Goal: Task Accomplishment & Management: Contribute content

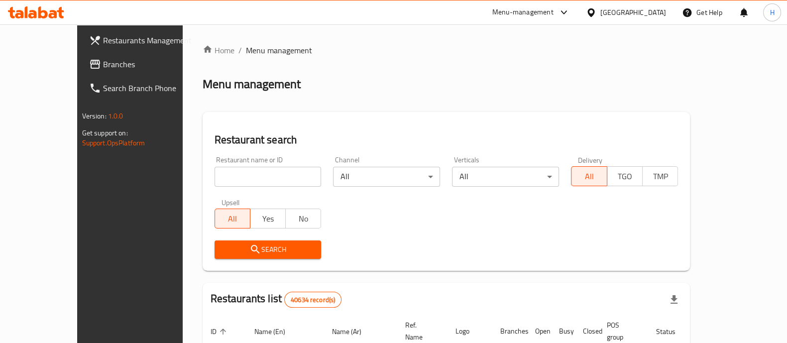
click at [103, 67] on span "Branches" at bounding box center [152, 64] width 98 height 12
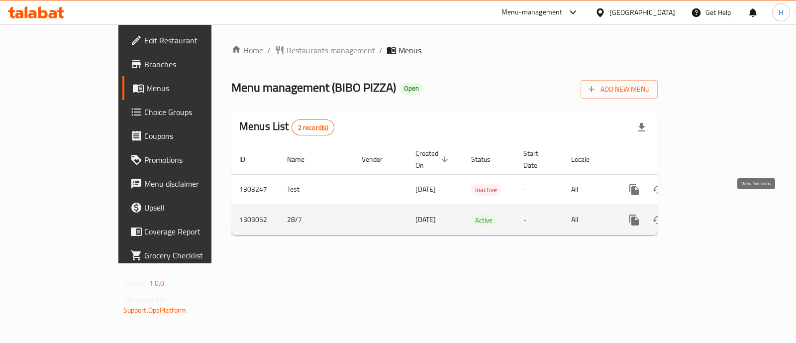
click at [712, 214] on icon "enhanced table" at bounding box center [706, 220] width 12 height 12
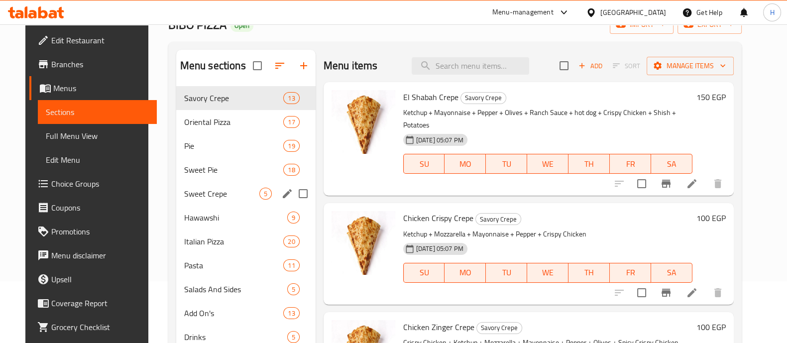
scroll to position [124, 0]
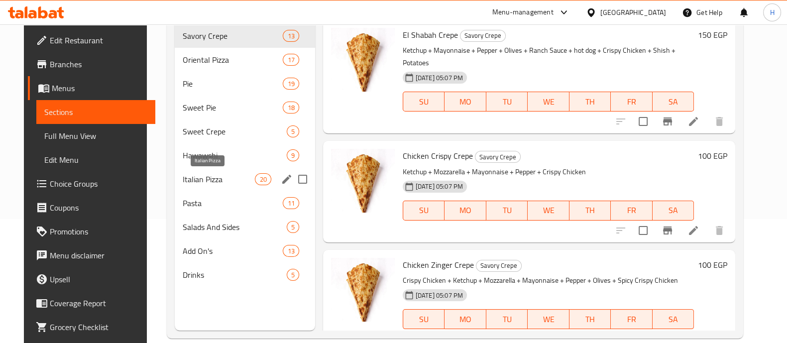
click at [203, 183] on span "Italian Pizza" at bounding box center [219, 179] width 72 height 12
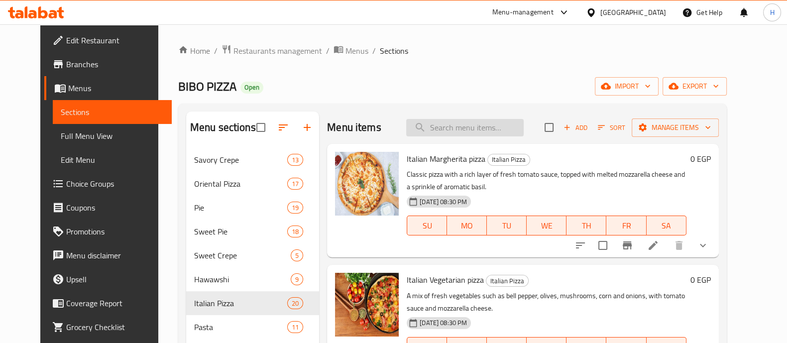
click at [492, 120] on input "search" at bounding box center [464, 127] width 117 height 17
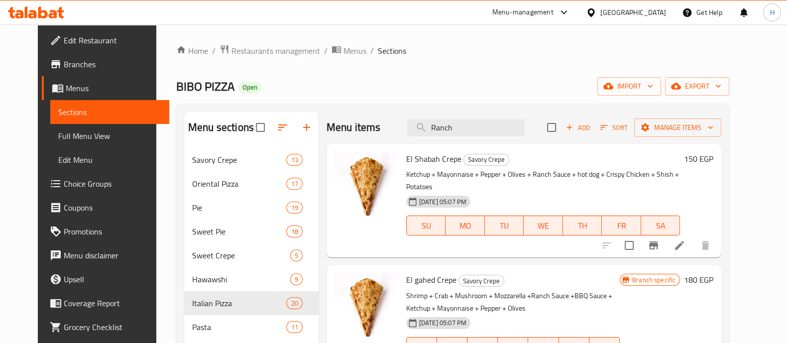
scroll to position [129, 0]
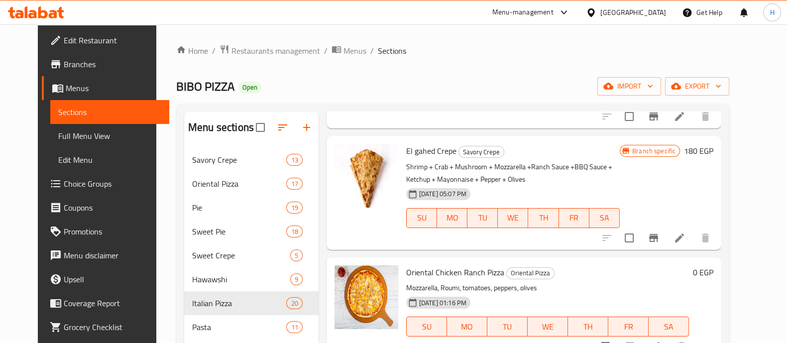
type input "Ranch"
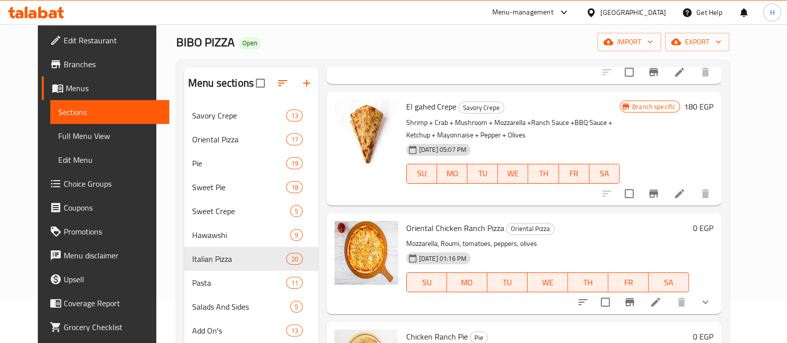
scroll to position [124, 0]
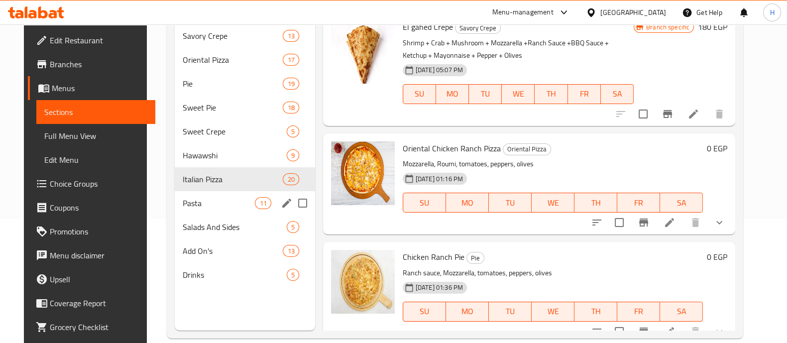
click at [227, 182] on span "Italian Pizza" at bounding box center [233, 179] width 100 height 12
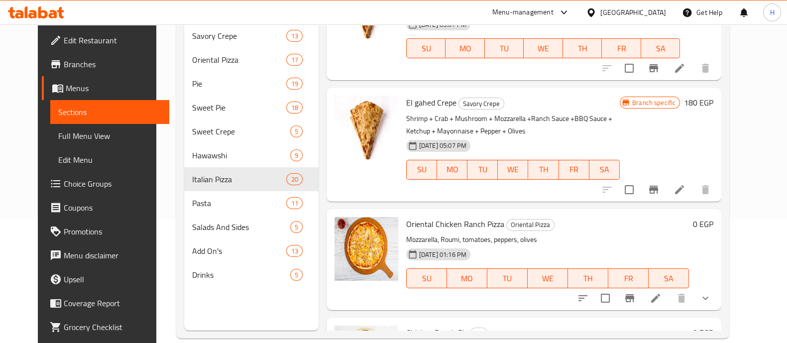
scroll to position [0, 0]
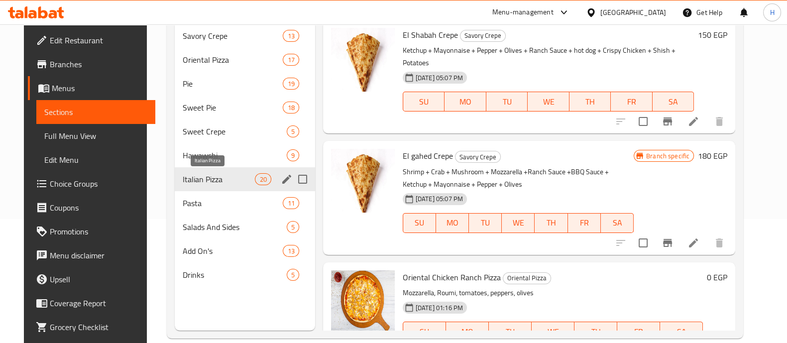
click at [247, 174] on span "Italian Pizza" at bounding box center [219, 179] width 72 height 12
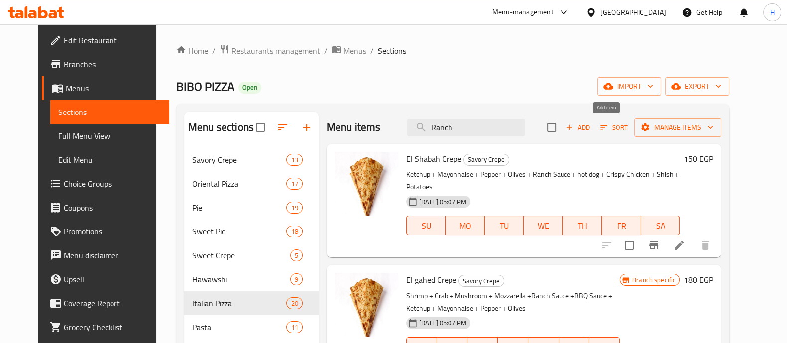
click at [591, 129] on span "Add" at bounding box center [578, 127] width 27 height 11
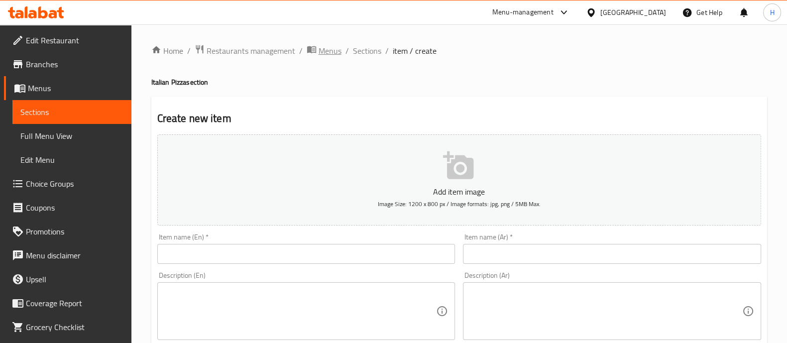
click at [324, 50] on span "Menus" at bounding box center [330, 51] width 23 height 12
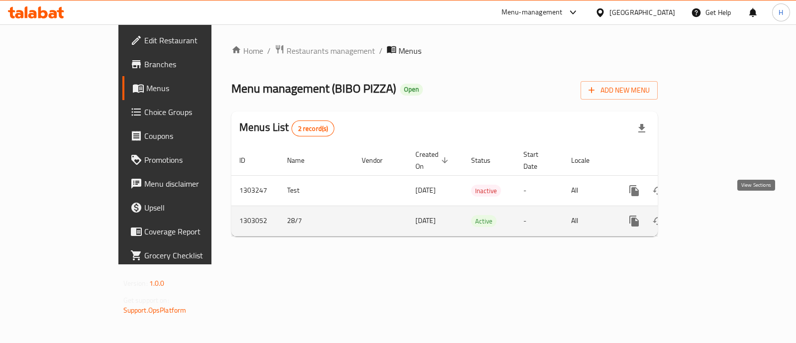
click at [712, 215] on icon "enhanced table" at bounding box center [706, 221] width 12 height 12
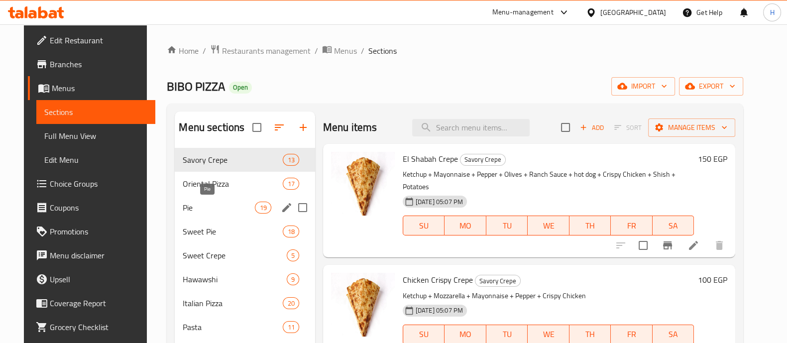
click at [194, 204] on span "Pie" at bounding box center [219, 208] width 72 height 12
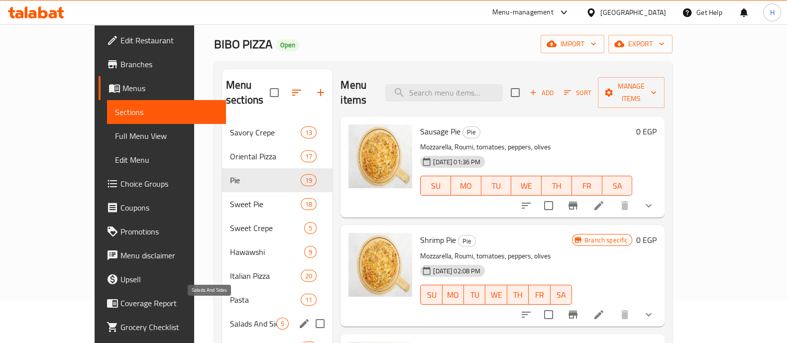
scroll to position [62, 0]
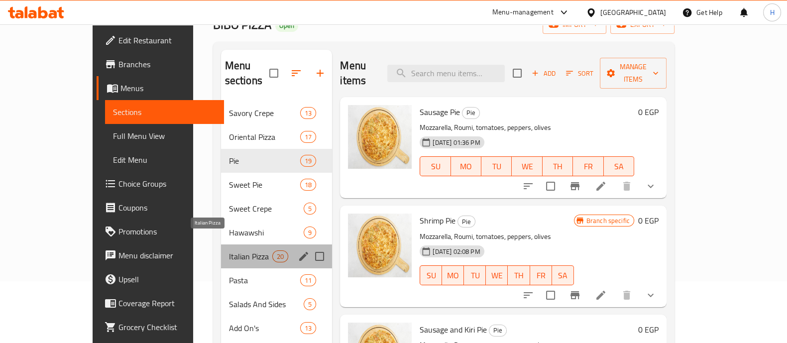
click at [229, 250] on span "Italian Pizza" at bounding box center [251, 256] width 44 height 12
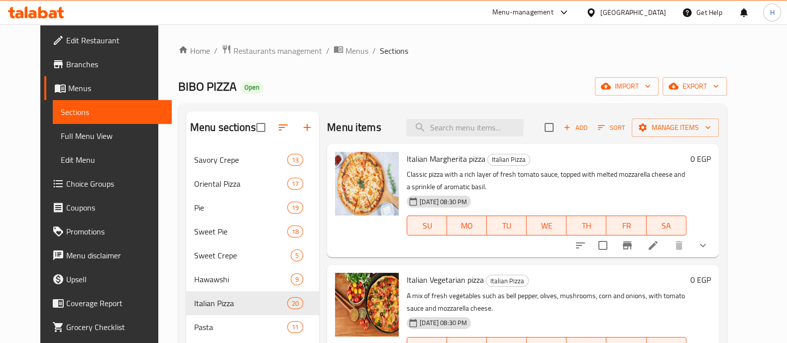
click at [589, 129] on span "Add" at bounding box center [575, 127] width 27 height 11
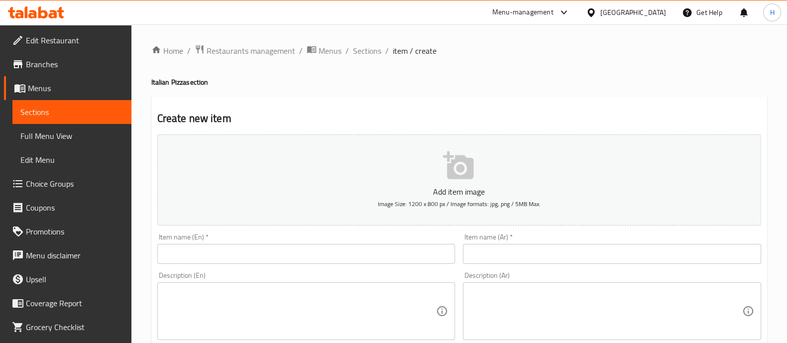
click at [253, 255] on input "text" at bounding box center [306, 254] width 298 height 20
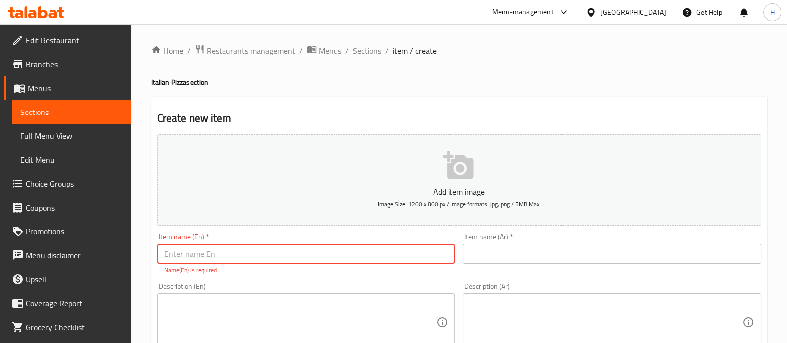
click at [509, 253] on input "text" at bounding box center [612, 254] width 298 height 20
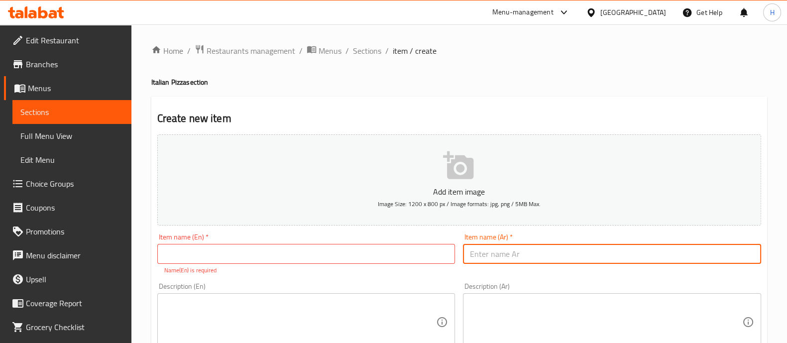
paste input "بيتزا دجاج رانش"
type input "بيتزا دجاج رانش"
click at [359, 257] on input "text" at bounding box center [306, 254] width 298 height 20
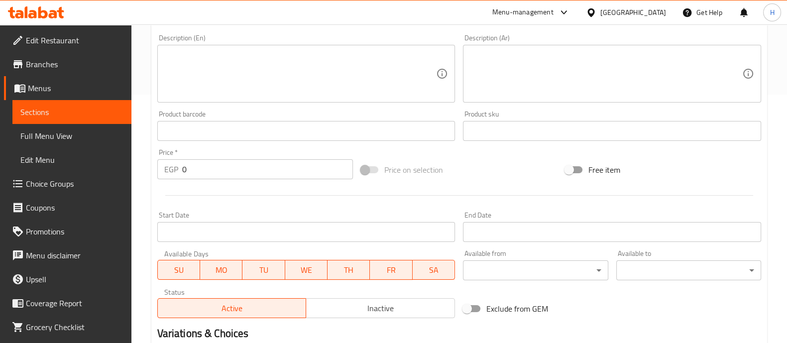
scroll to position [311, 0]
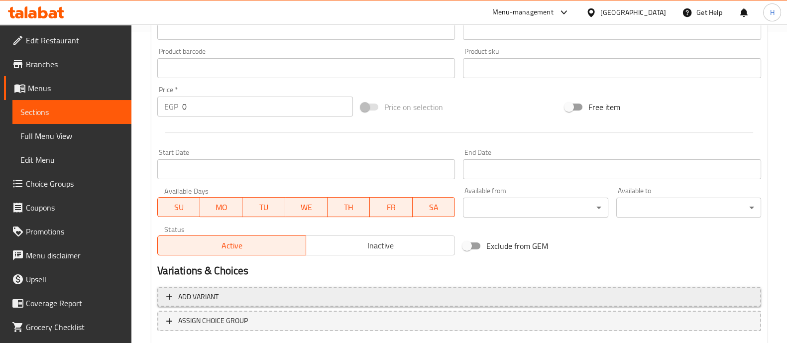
type input "Pizza Chicken Ranch"
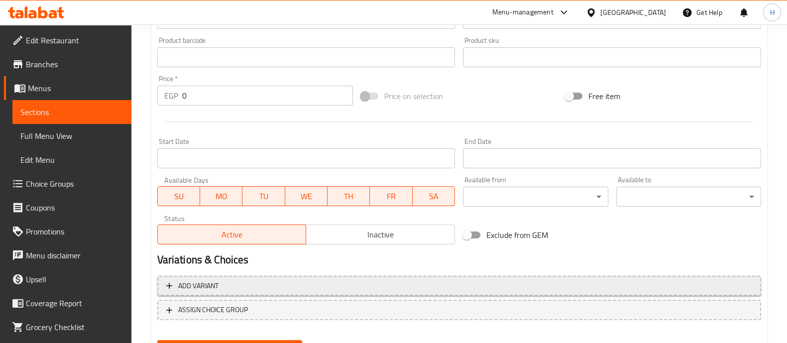
click at [252, 296] on div "Add variant ASSIGN CHOICE GROUP" at bounding box center [459, 304] width 612 height 65
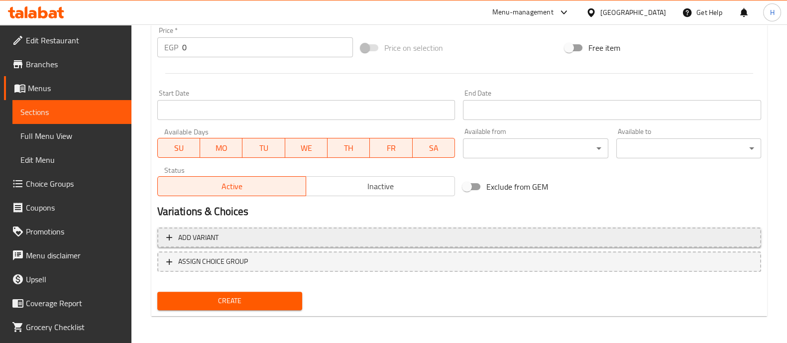
scroll to position [297, 0]
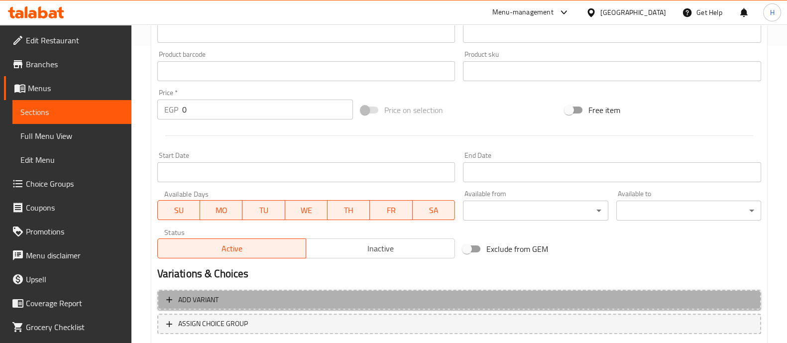
click at [259, 295] on span "Add variant" at bounding box center [459, 300] width 586 height 12
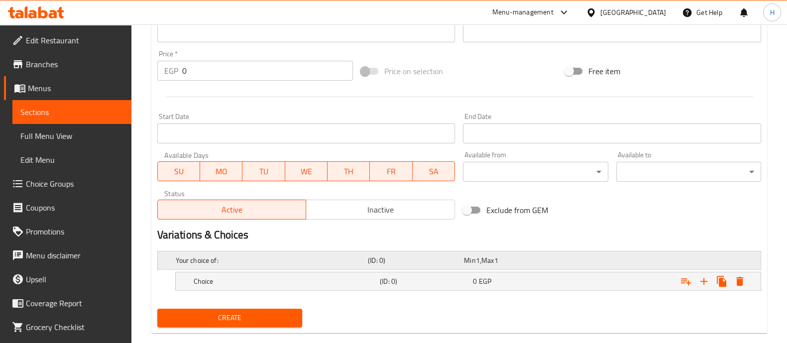
scroll to position [353, 0]
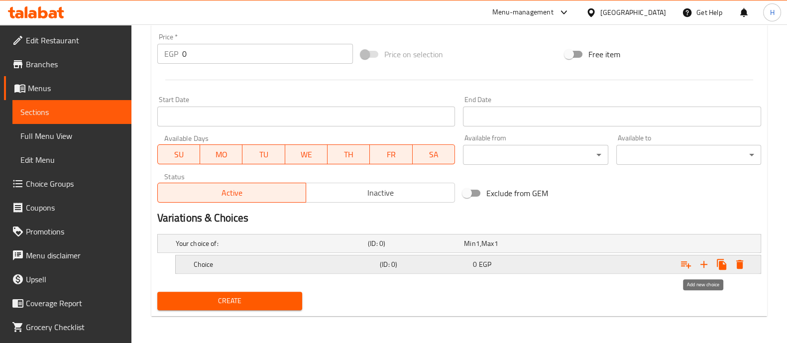
click at [705, 262] on icon "Expand" at bounding box center [704, 264] width 12 height 12
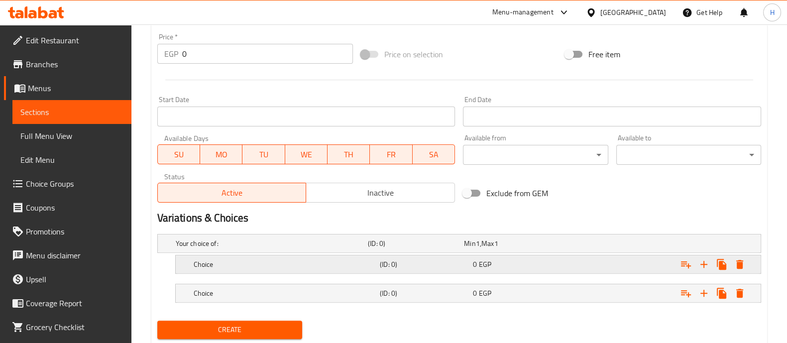
click at [252, 248] on h5 "Choice" at bounding box center [270, 243] width 188 height 10
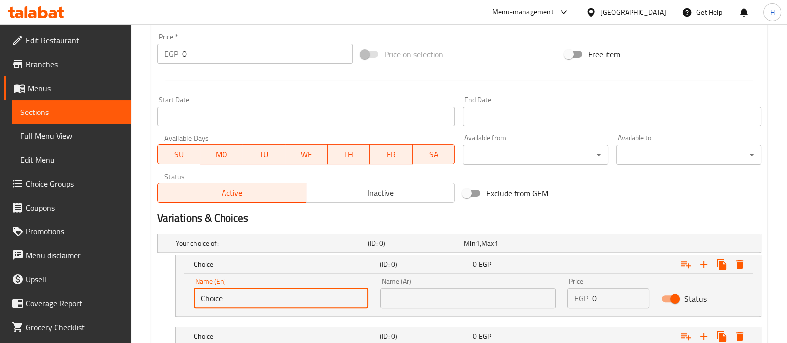
click at [251, 302] on input "Choice" at bounding box center [281, 298] width 175 height 20
drag, startPoint x: 251, startPoint y: 302, endPoint x: 180, endPoint y: 302, distance: 71.7
click at [180, 302] on div "Name (En) Choice Name (En) Name (Ar) Name (Ar) Price EGP 0 Price Status" at bounding box center [468, 295] width 585 height 42
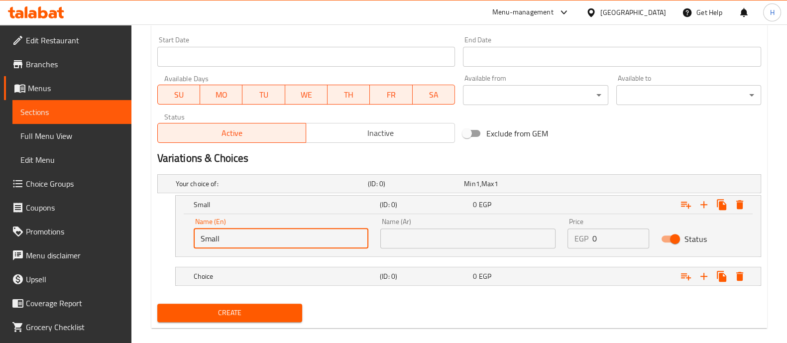
scroll to position [424, 0]
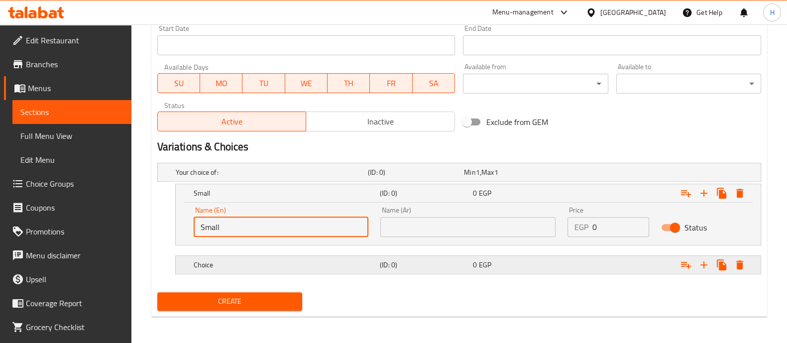
type input "Small"
click at [304, 183] on div "Choice (ID: 0) 0 EGP" at bounding box center [462, 172] width 577 height 22
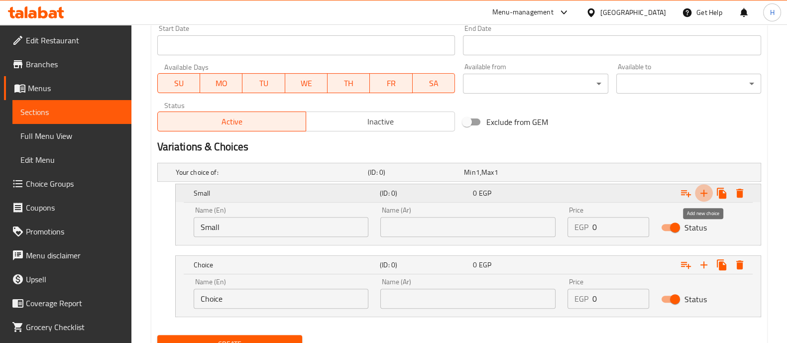
click at [700, 193] on icon "Expand" at bounding box center [704, 193] width 12 height 12
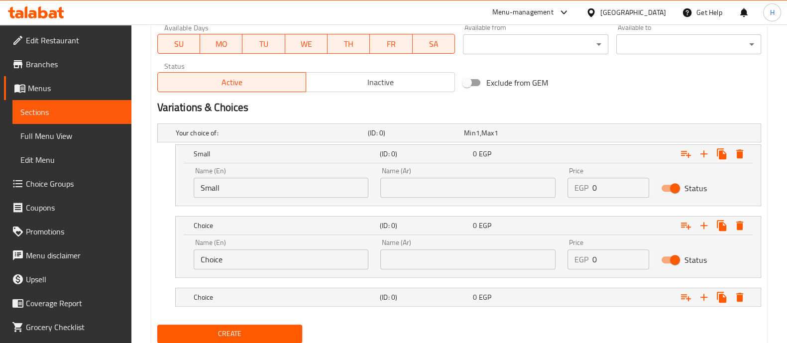
scroll to position [495, 0]
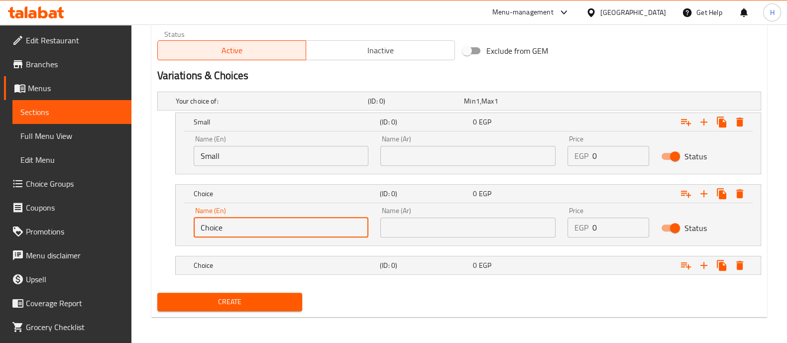
click at [232, 218] on input "Choice" at bounding box center [281, 228] width 175 height 20
drag, startPoint x: 221, startPoint y: 222, endPoint x: 156, endPoint y: 218, distance: 64.8
click at [156, 218] on div "Your choice of: (ID: 0) Min 1 , Max 1 Name (En) Your choice of: Name (En) Name …" at bounding box center [459, 188] width 612 height 201
type input "Medium"
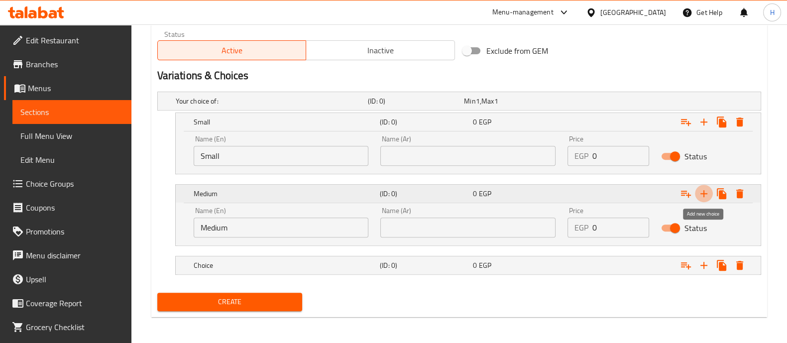
click at [702, 193] on icon "Expand" at bounding box center [703, 193] width 7 height 7
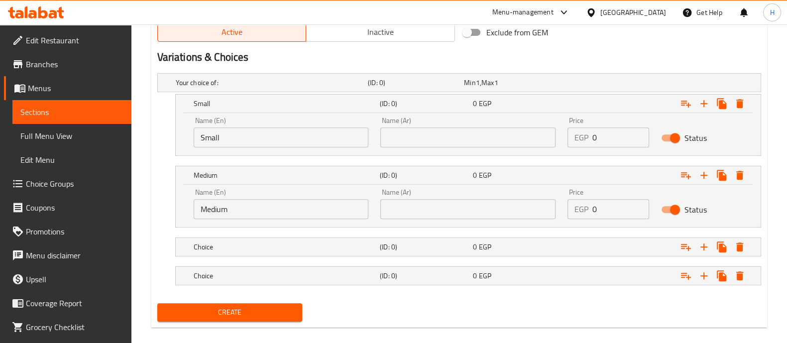
scroll to position [524, 0]
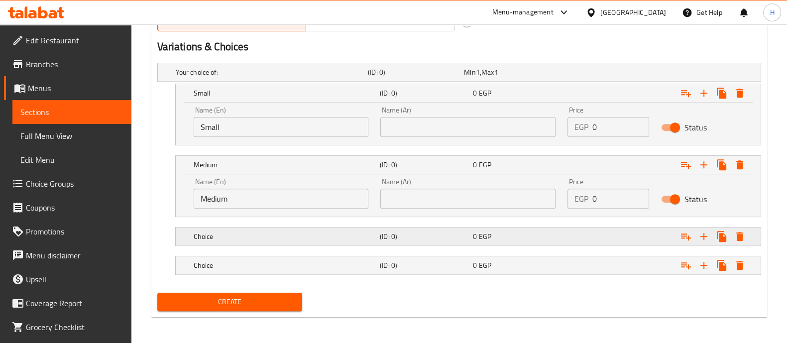
click at [229, 79] on div "Choice" at bounding box center [270, 72] width 192 height 14
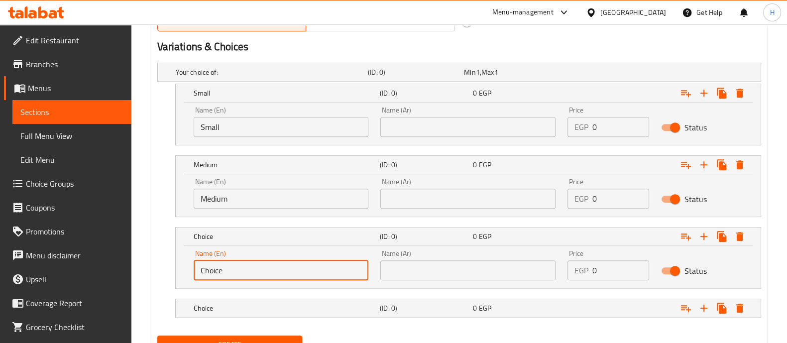
drag, startPoint x: 236, startPoint y: 275, endPoint x: 159, endPoint y: 270, distance: 77.3
click at [159, 270] on div "Choice (ID: 0) 0 EGP Name (En) Choice Name (En) Name (Ar) Name (Ar) Price EGP 0…" at bounding box center [459, 258] width 604 height 62
type input "Large"
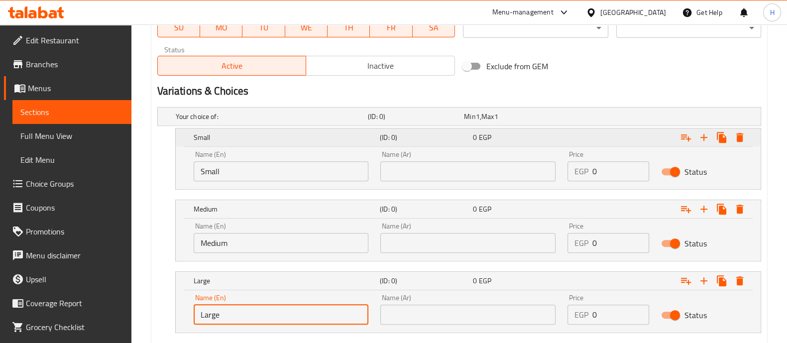
scroll to position [400, 0]
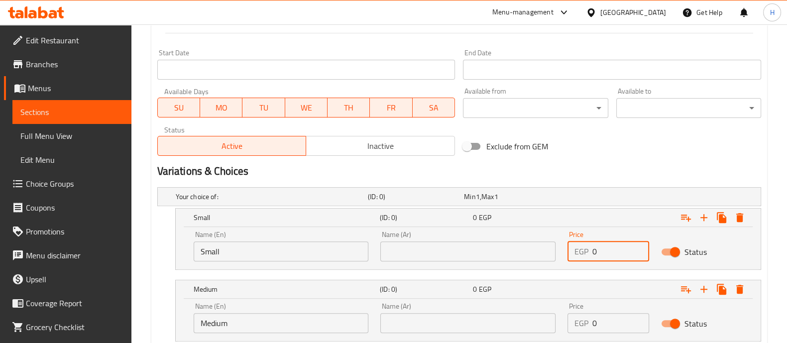
drag, startPoint x: 602, startPoint y: 251, endPoint x: 580, endPoint y: 252, distance: 21.9
click at [580, 252] on div "EGP 0 Price" at bounding box center [609, 251] width 82 height 20
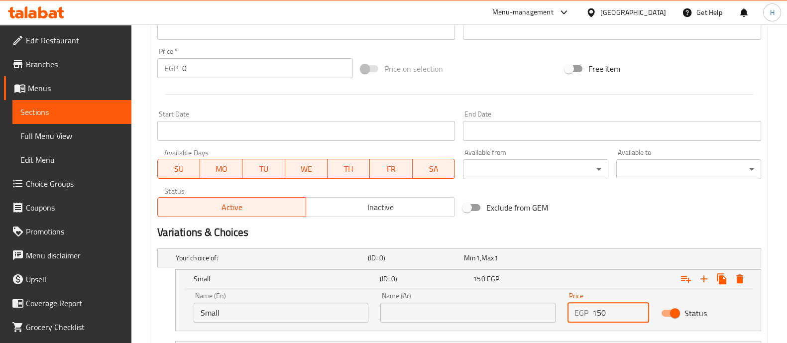
scroll to position [338, 0]
type input "150"
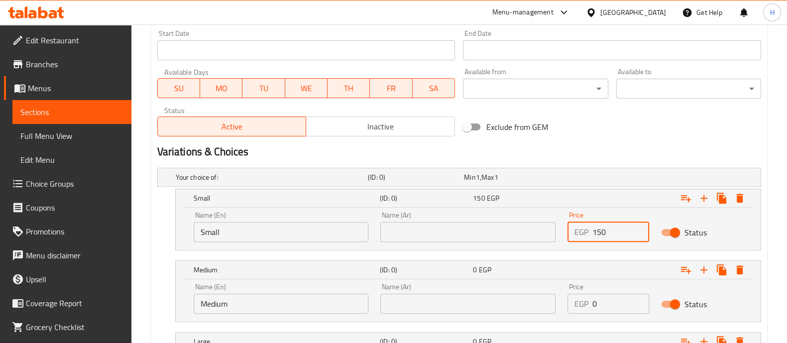
scroll to position [462, 0]
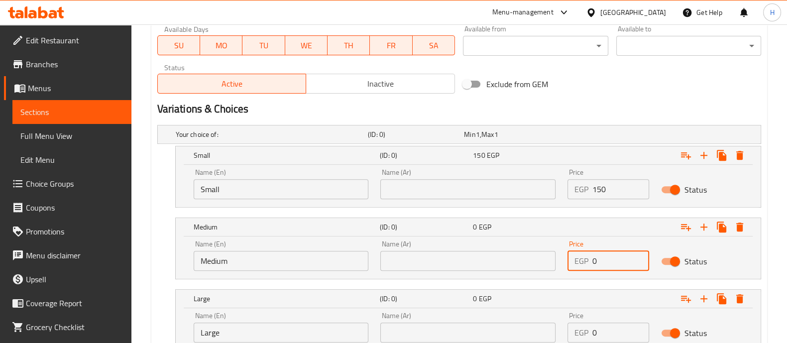
drag, startPoint x: 606, startPoint y: 256, endPoint x: 561, endPoint y: 262, distance: 45.7
click at [562, 262] on div "Price EGP 0 Price" at bounding box center [609, 255] width 94 height 42
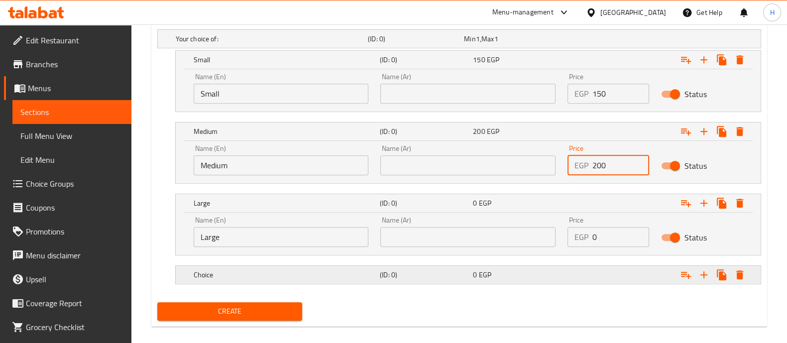
scroll to position [568, 0]
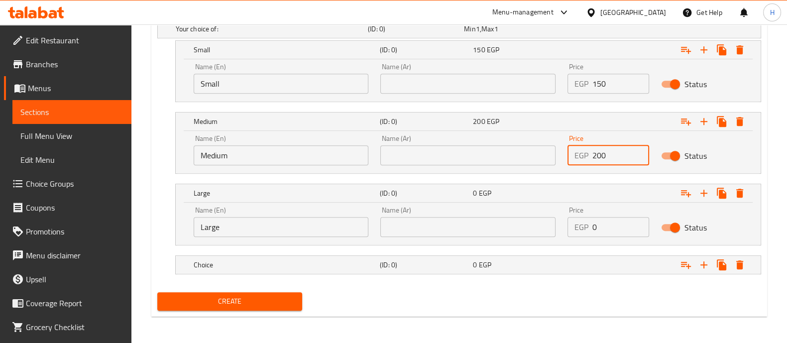
type input "200"
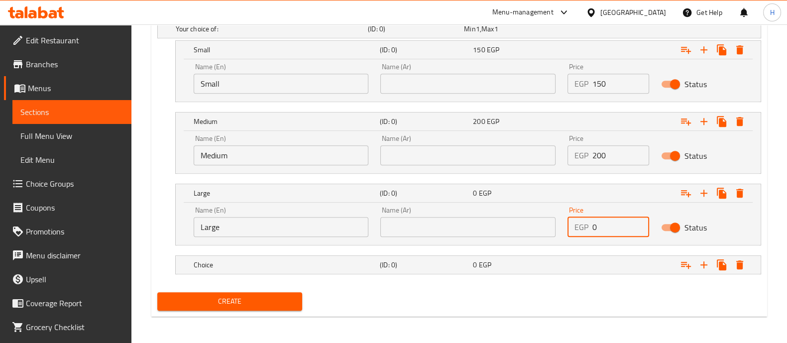
drag, startPoint x: 608, startPoint y: 228, endPoint x: 561, endPoint y: 227, distance: 46.8
click at [562, 228] on div "Price EGP 0 Price" at bounding box center [609, 222] width 94 height 42
type input "280"
click at [230, 307] on button "Create" at bounding box center [229, 301] width 145 height 18
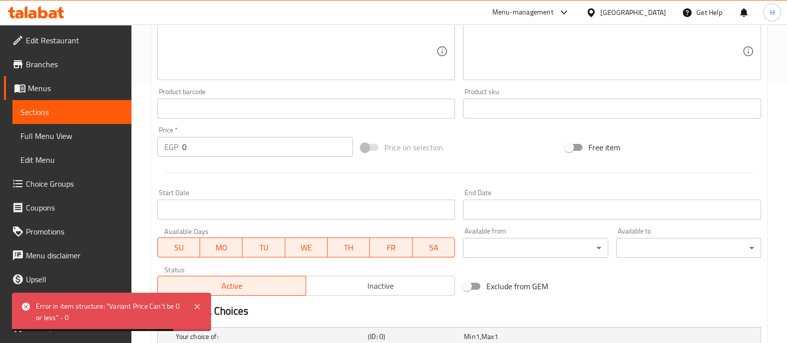
scroll to position [256, 0]
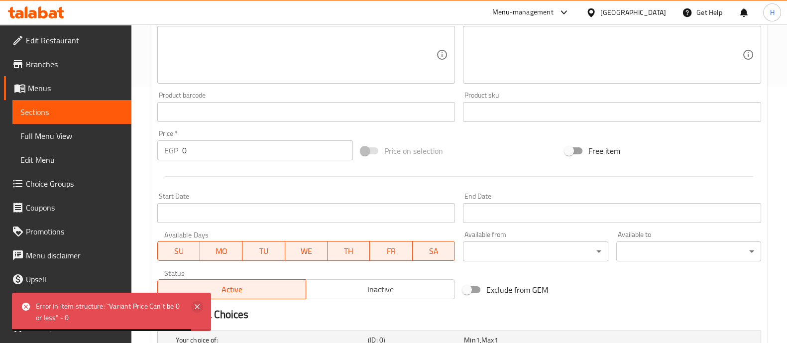
click at [200, 310] on icon at bounding box center [197, 307] width 12 height 12
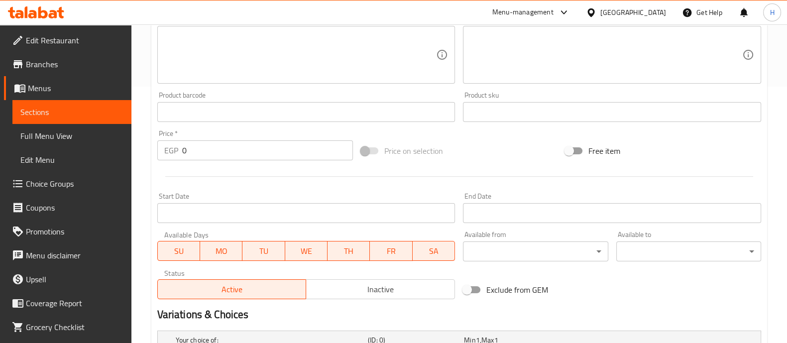
click at [367, 154] on span at bounding box center [369, 150] width 17 height 7
click at [368, 153] on span at bounding box center [369, 150] width 17 height 7
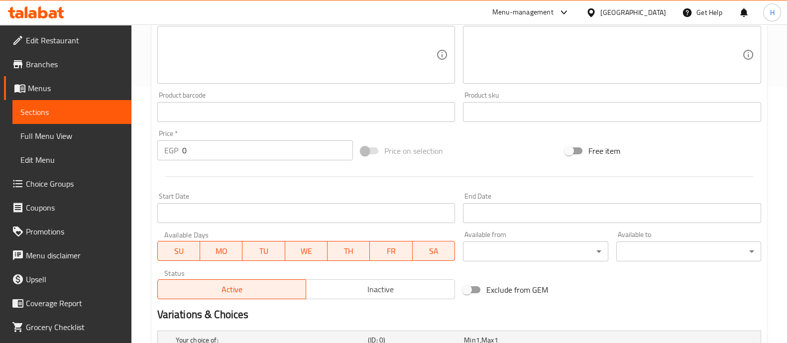
click at [369, 156] on span at bounding box center [369, 150] width 29 height 19
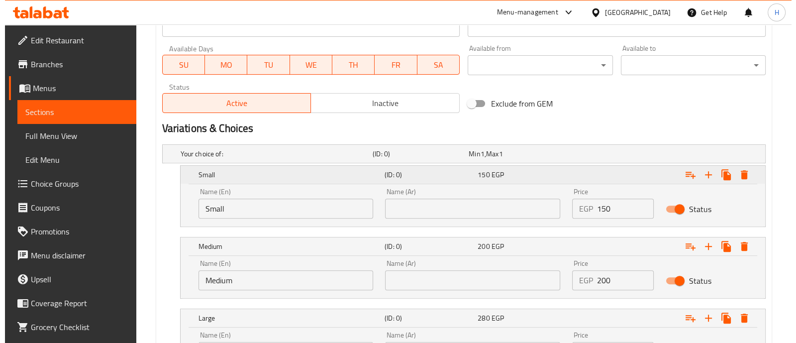
scroll to position [568, 0]
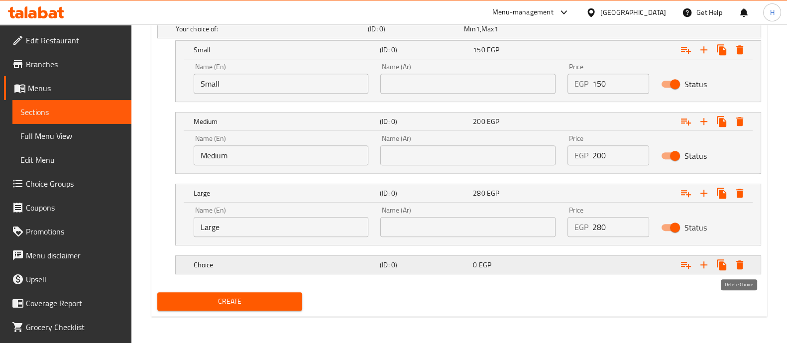
click at [738, 263] on icon "Expand" at bounding box center [739, 264] width 7 height 9
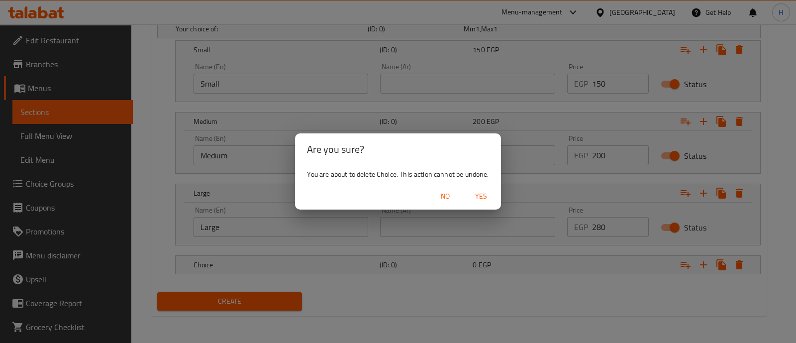
click at [478, 197] on span "Yes" at bounding box center [481, 196] width 24 height 12
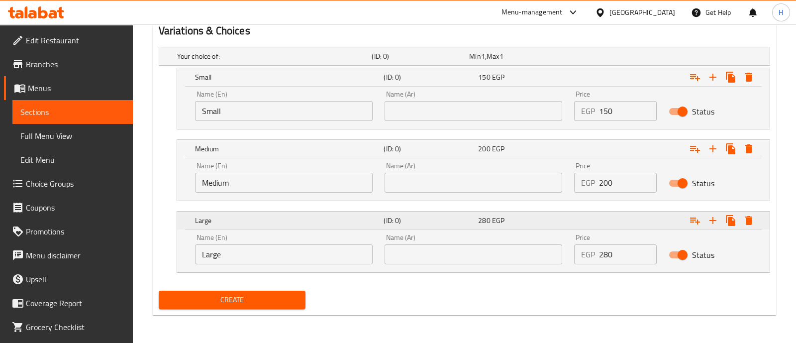
scroll to position [538, 0]
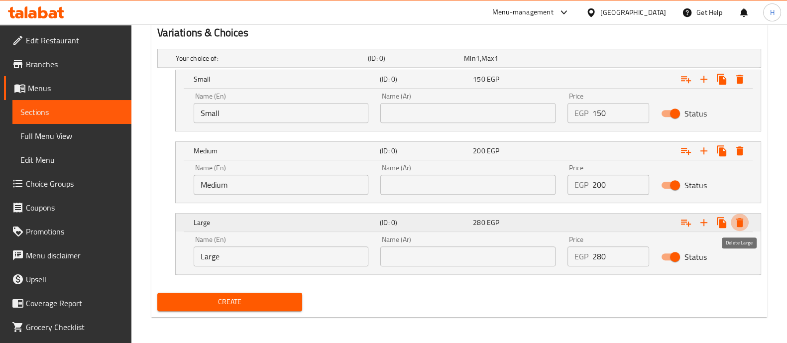
click at [742, 220] on icon "Expand" at bounding box center [739, 222] width 7 height 9
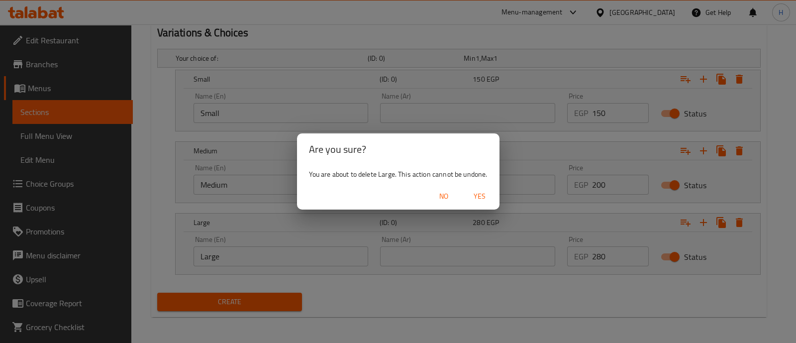
click at [478, 196] on span "Yes" at bounding box center [480, 196] width 24 height 12
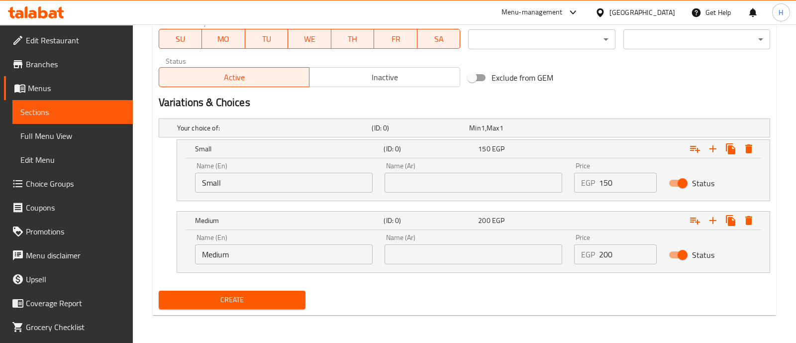
scroll to position [467, 0]
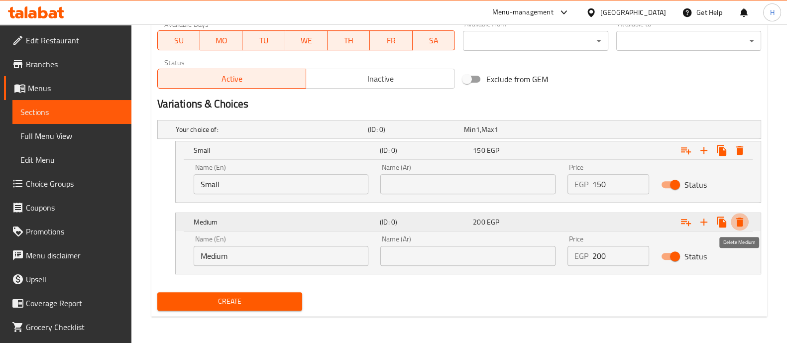
click at [742, 216] on icon "Expand" at bounding box center [740, 222] width 12 height 12
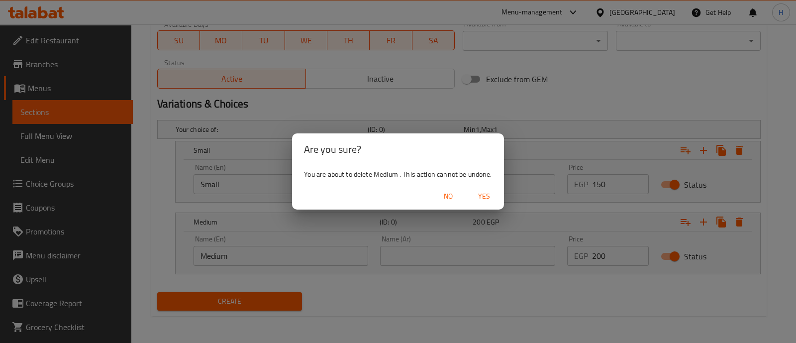
click at [490, 195] on span "Yes" at bounding box center [484, 196] width 24 height 12
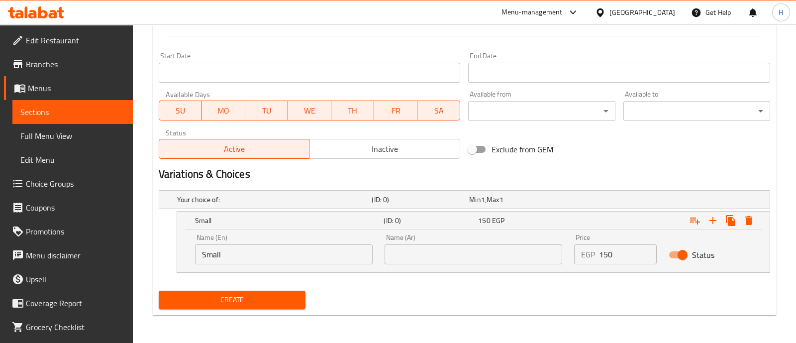
scroll to position [395, 0]
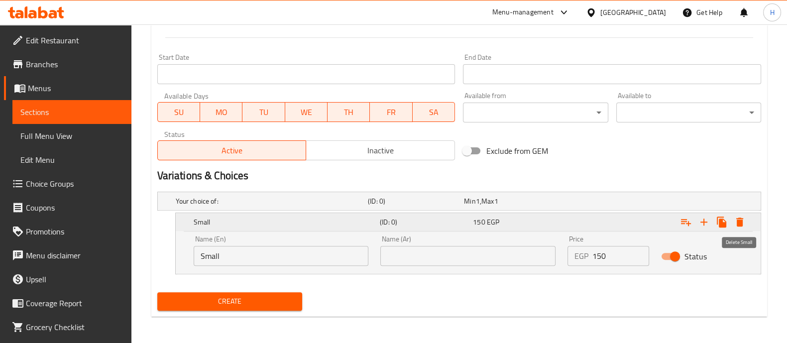
click at [743, 218] on icon "Expand" at bounding box center [740, 222] width 12 height 12
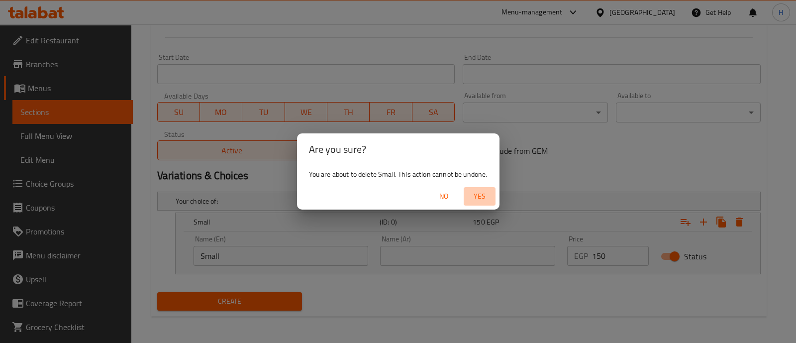
click at [485, 193] on span "Yes" at bounding box center [480, 196] width 24 height 12
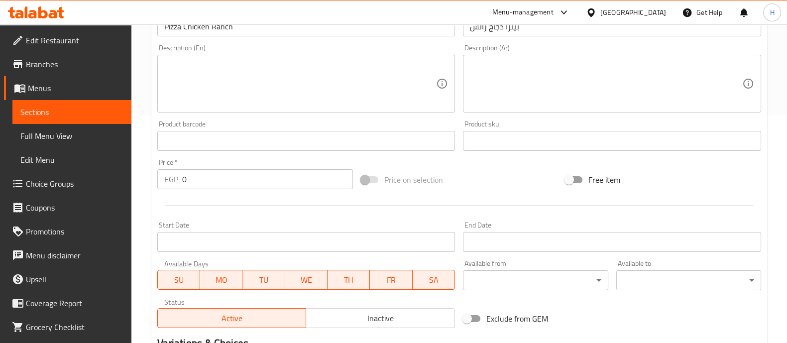
scroll to position [173, 0]
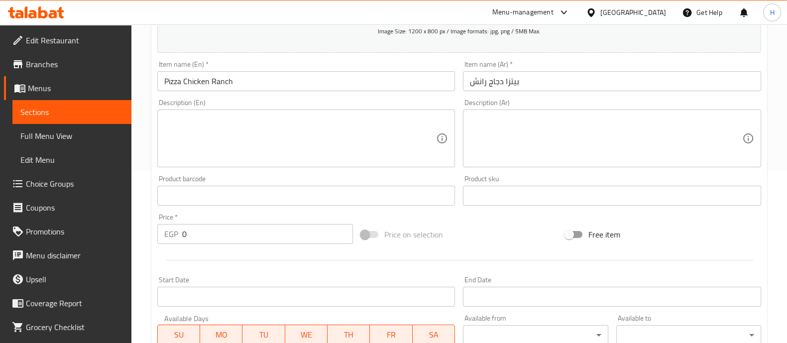
drag, startPoint x: 173, startPoint y: 237, endPoint x: 187, endPoint y: 238, distance: 13.9
click at [174, 237] on div "EGP 0 Price *" at bounding box center [255, 234] width 196 height 20
click at [388, 230] on span "Price on selection" at bounding box center [413, 234] width 59 height 12
click at [364, 232] on span at bounding box center [369, 234] width 17 height 7
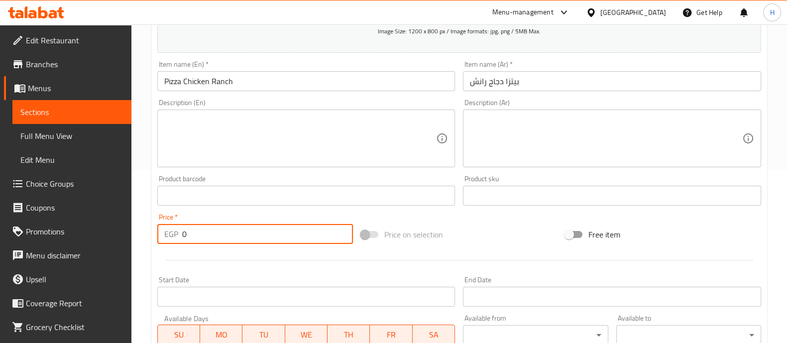
click at [287, 233] on input "0" at bounding box center [267, 234] width 171 height 20
click at [388, 234] on label "Price on selection" at bounding box center [399, 234] width 88 height 19
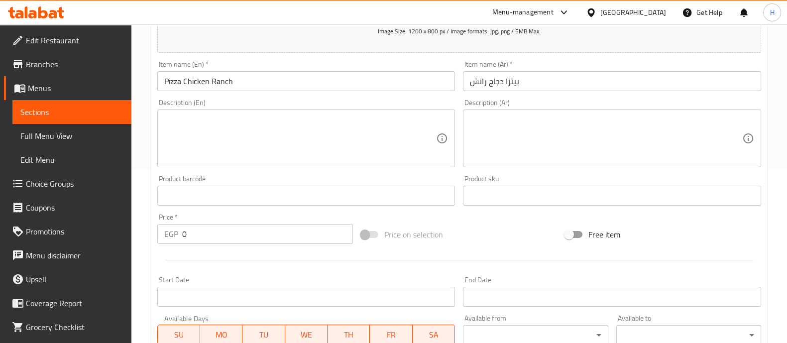
click at [377, 228] on span at bounding box center [369, 234] width 29 height 19
click at [369, 236] on span at bounding box center [369, 234] width 17 height 7
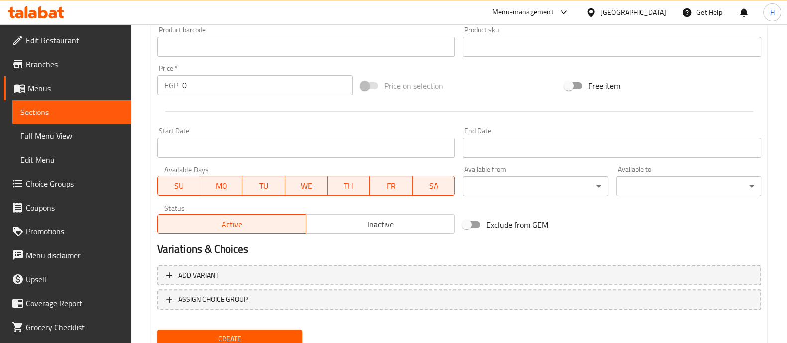
scroll to position [359, 0]
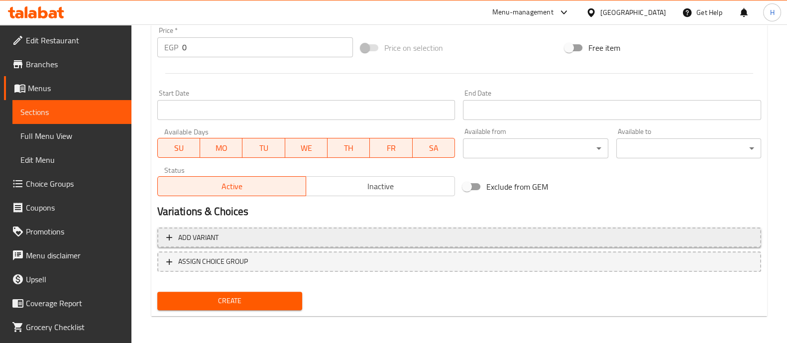
click at [294, 234] on span "Add variant" at bounding box center [459, 237] width 586 height 12
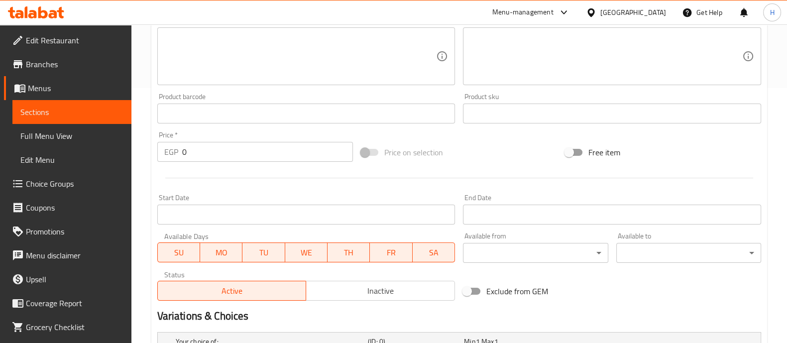
scroll to position [166, 0]
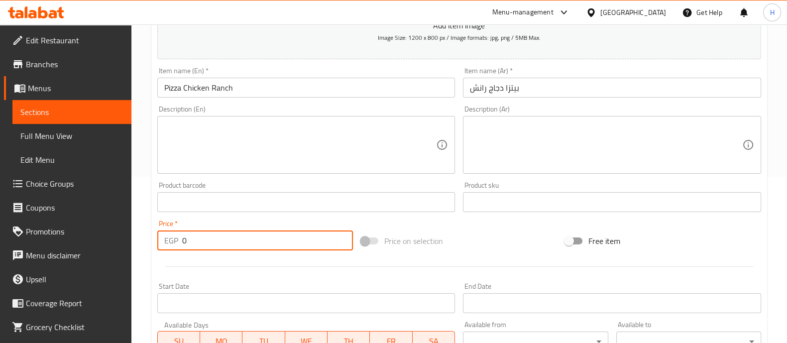
drag, startPoint x: 197, startPoint y: 231, endPoint x: 161, endPoint y: 233, distance: 35.9
click at [165, 227] on div "Price   * EGP 0 Price *" at bounding box center [255, 235] width 196 height 30
click at [398, 210] on input "text" at bounding box center [306, 202] width 298 height 20
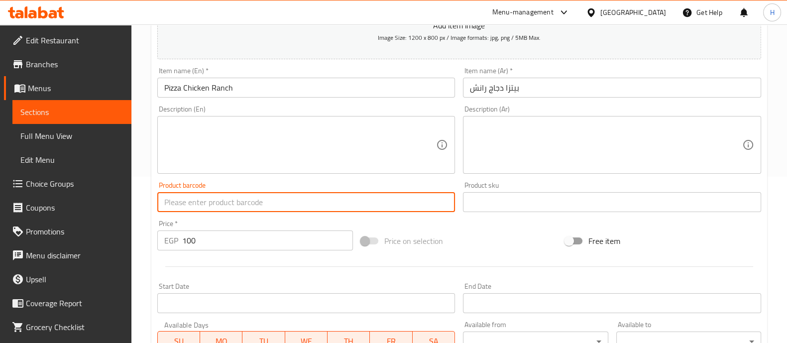
click at [374, 240] on span at bounding box center [369, 240] width 17 height 7
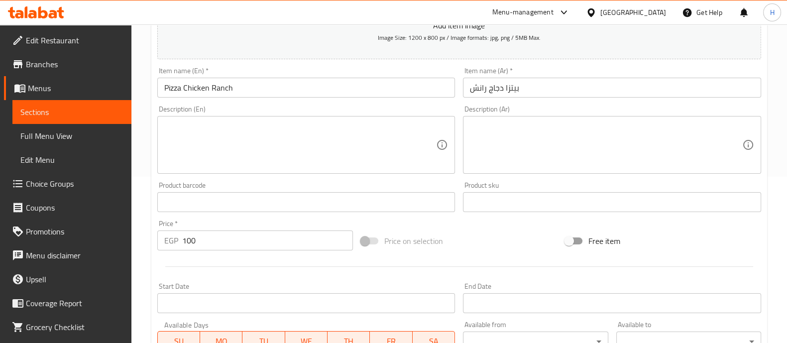
click at [373, 240] on span at bounding box center [369, 240] width 17 height 7
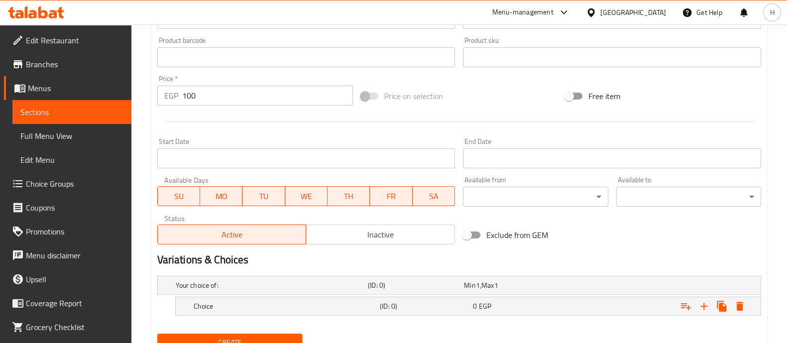
scroll to position [353, 0]
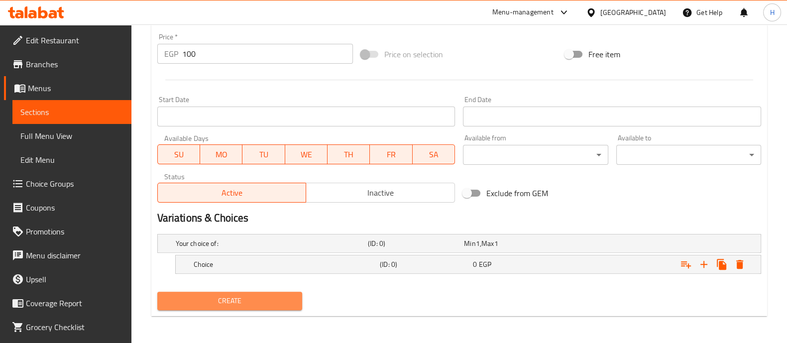
click at [224, 302] on span "Create" at bounding box center [229, 301] width 129 height 12
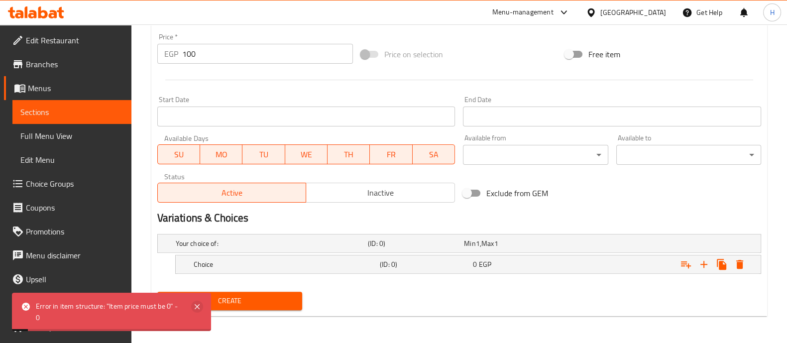
click at [195, 305] on icon at bounding box center [197, 306] width 5 height 5
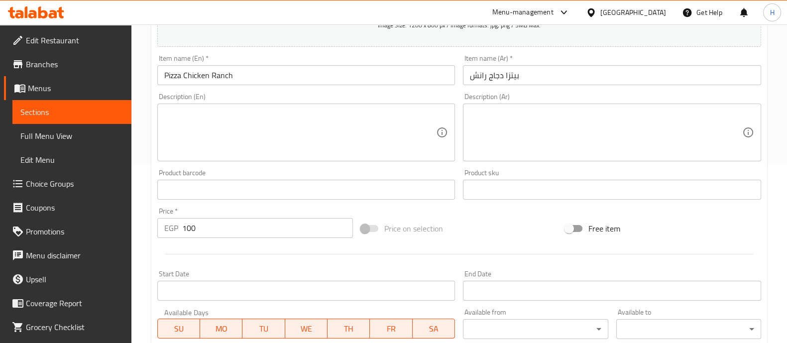
scroll to position [104, 0]
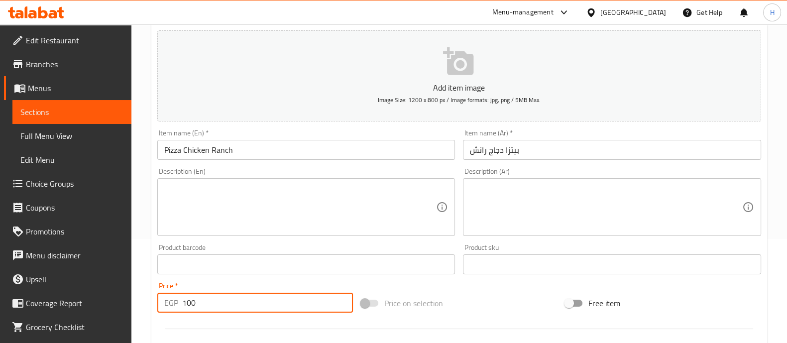
drag, startPoint x: 192, startPoint y: 305, endPoint x: 152, endPoint y: 305, distance: 39.8
click at [153, 305] on div "Price   * EGP 100 Price *" at bounding box center [255, 297] width 204 height 38
click at [340, 301] on input "101" at bounding box center [267, 303] width 171 height 20
type input "102"
click at [341, 297] on input "102" at bounding box center [267, 303] width 171 height 20
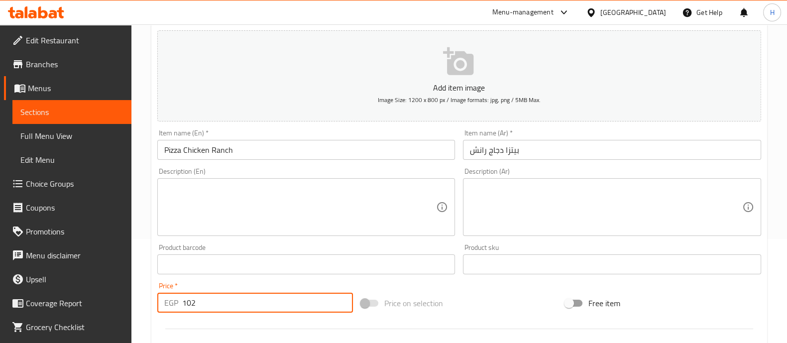
click at [346, 301] on input "102" at bounding box center [267, 303] width 171 height 20
click at [338, 309] on input "102" at bounding box center [267, 303] width 171 height 20
click at [338, 310] on input "102" at bounding box center [267, 303] width 171 height 20
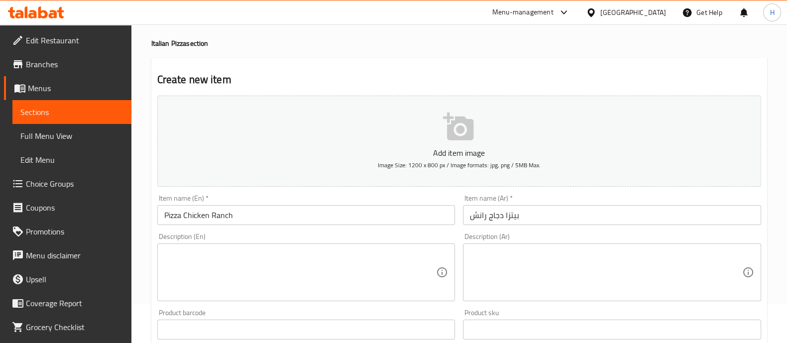
scroll to position [0, 0]
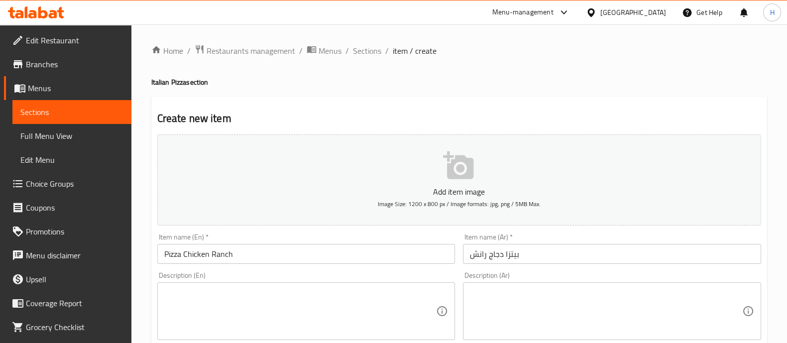
click at [59, 18] on icon at bounding box center [36, 12] width 56 height 12
